Goal: Information Seeking & Learning: Learn about a topic

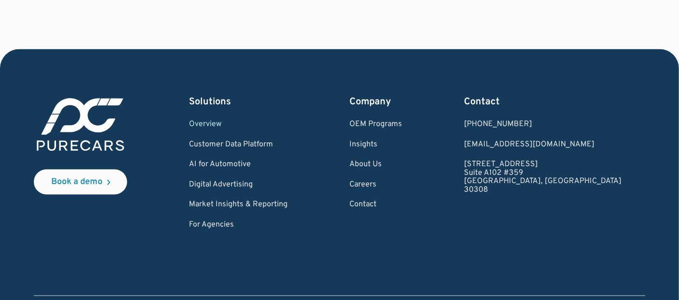
scroll to position [1830, 0]
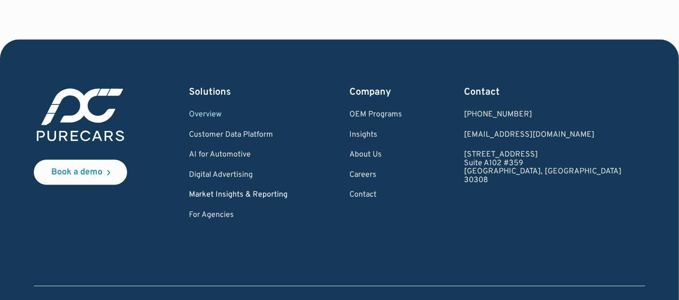
click at [249, 197] on link "Market Insights & Reporting" at bounding box center [238, 195] width 99 height 9
